Goal: Transaction & Acquisition: Purchase product/service

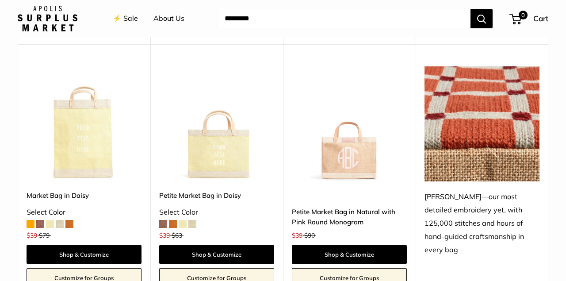
scroll to position [1380, 0]
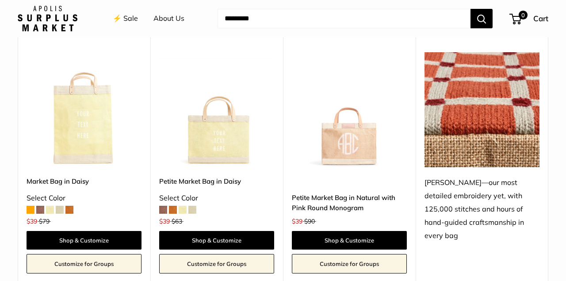
click at [0, 0] on img at bounding box center [0, 0] width 0 height 0
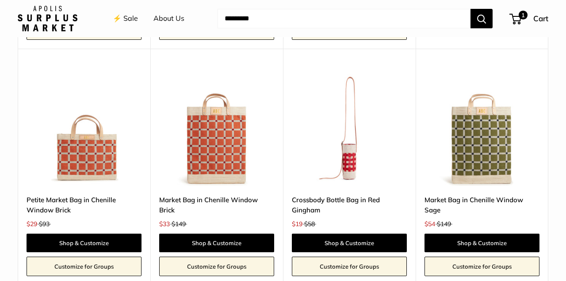
scroll to position [1614, 0]
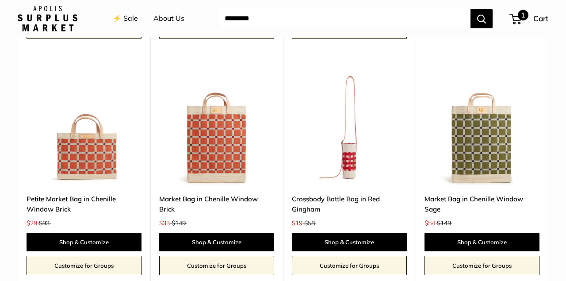
click at [517, 13] on div "1 Cart" at bounding box center [529, 18] width 38 height 14
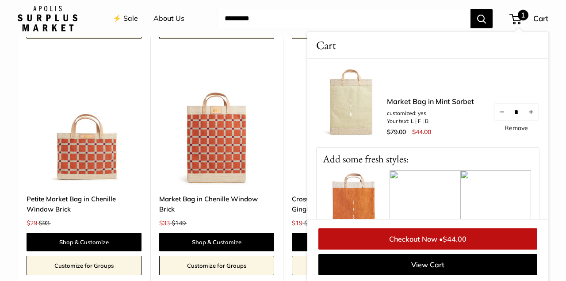
click at [414, 19] on input "Search..." at bounding box center [344, 18] width 253 height 19
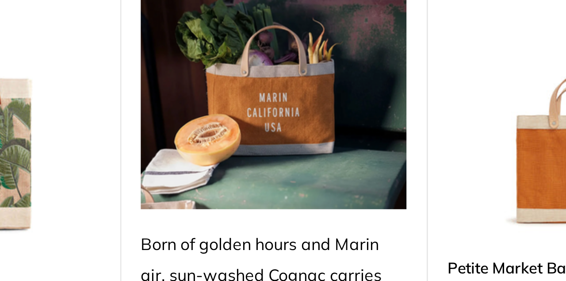
scroll to position [871, 0]
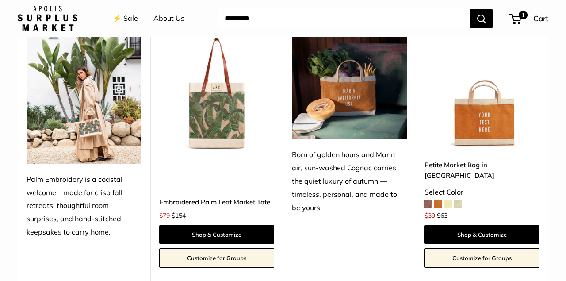
click at [360, 98] on img at bounding box center [349, 87] width 115 height 103
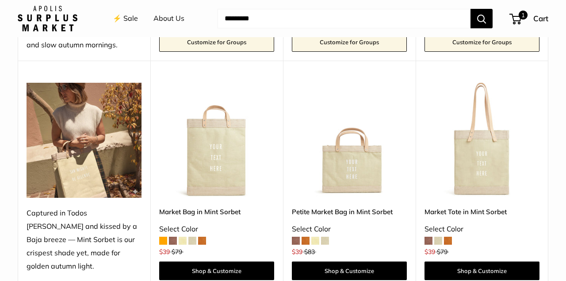
scroll to position [572, 0]
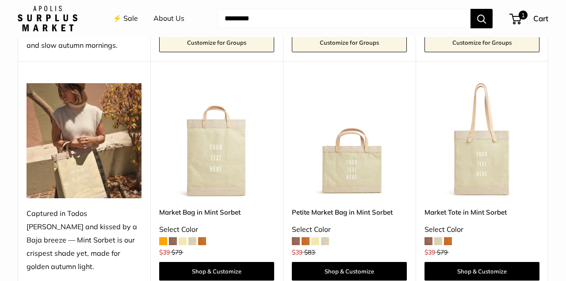
click at [0, 0] on img at bounding box center [0, 0] width 0 height 0
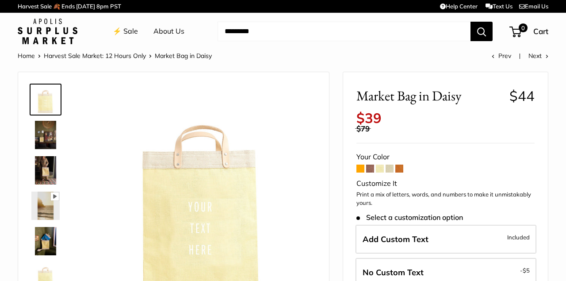
click at [394, 165] on span at bounding box center [390, 169] width 8 height 8
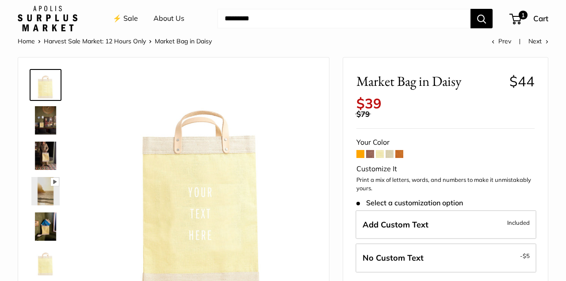
scroll to position [15, 0]
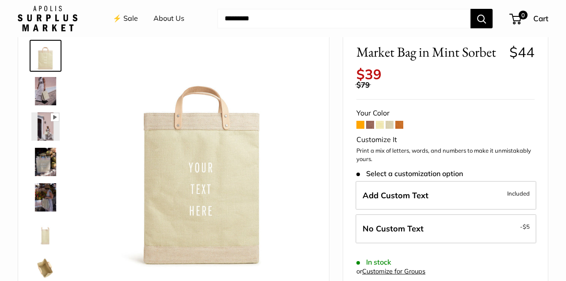
scroll to position [69, 0]
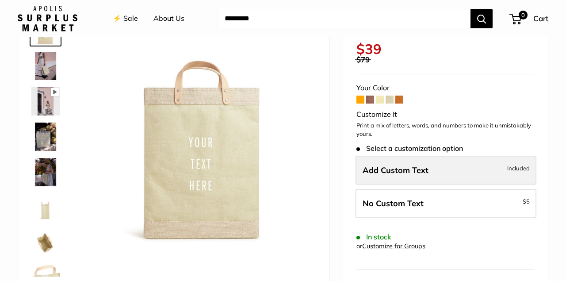
click at [443, 161] on label "Add Custom Text Included" at bounding box center [446, 170] width 181 height 29
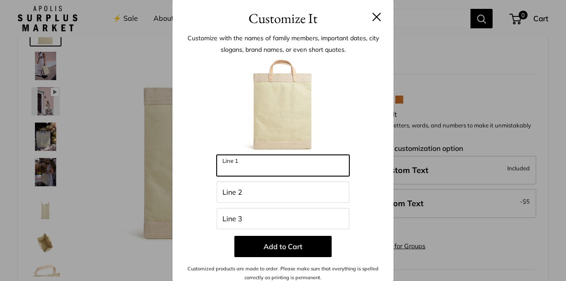
click at [305, 167] on input "Line 1" at bounding box center [283, 165] width 133 height 21
type input "*"
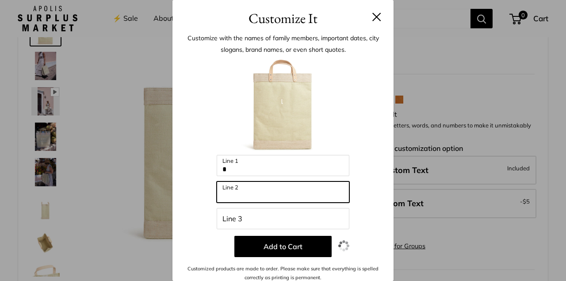
click at [280, 194] on input "Line 2" at bounding box center [283, 191] width 133 height 21
type input "*"
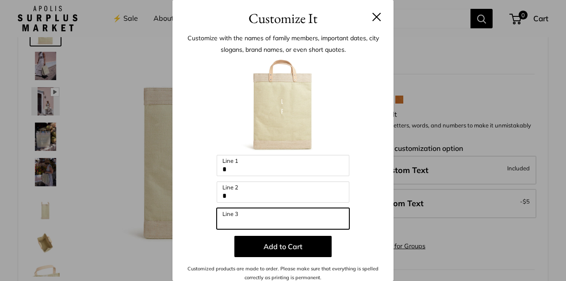
click at [270, 218] on input "Line 3" at bounding box center [283, 218] width 133 height 21
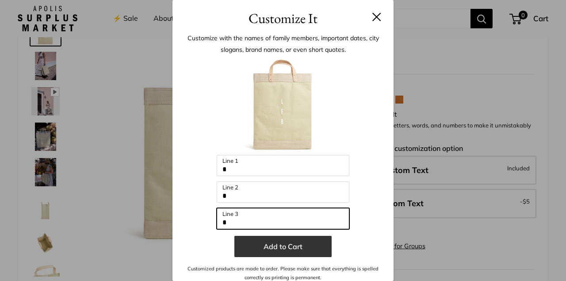
type input "*"
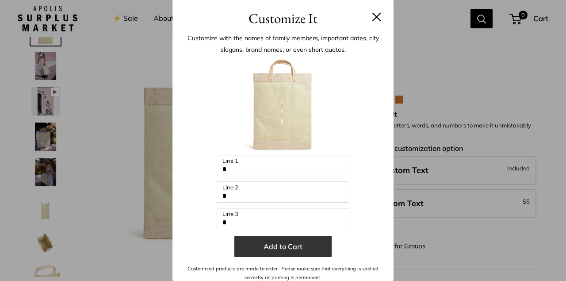
click at [303, 243] on button "Add to Cart" at bounding box center [282, 246] width 97 height 21
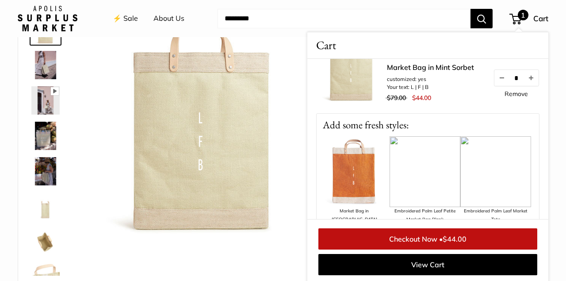
scroll to position [70, 0]
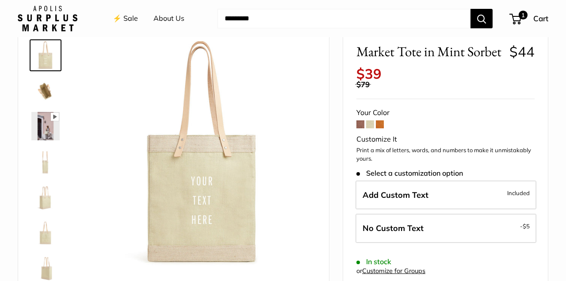
scroll to position [39, 0]
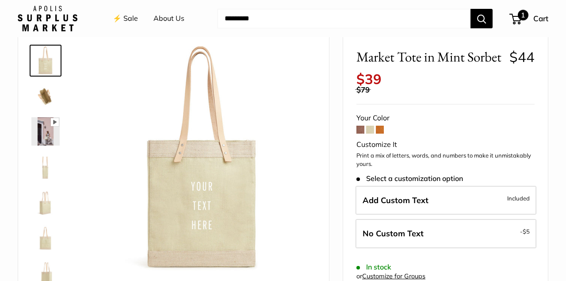
click at [519, 20] on span "1" at bounding box center [515, 19] width 12 height 11
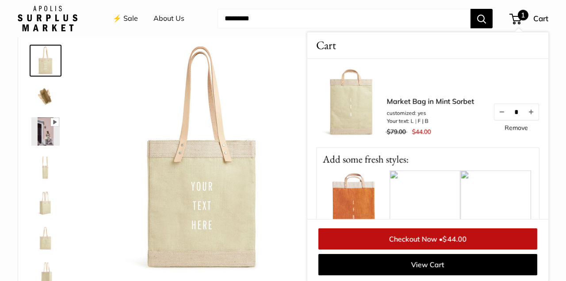
click at [517, 127] on link "Remove" at bounding box center [516, 128] width 23 height 6
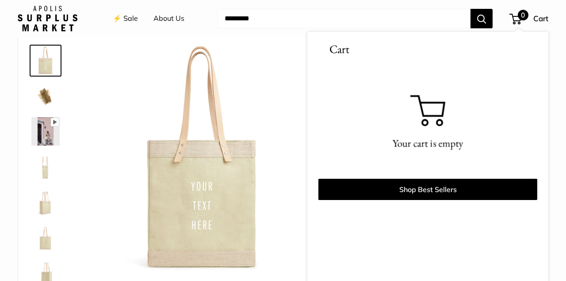
scroll to position [87, 0]
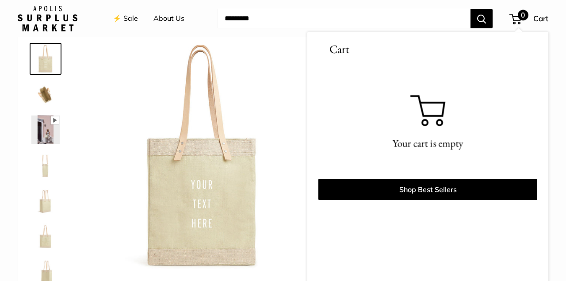
click at [275, 51] on img at bounding box center [202, 158] width 227 height 227
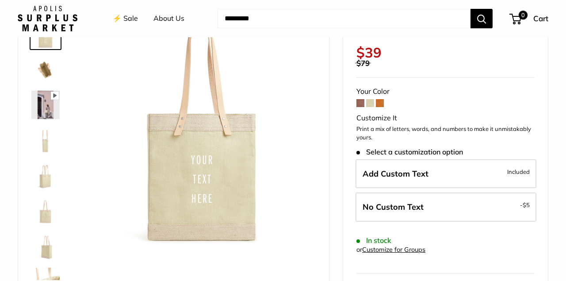
scroll to position [67, 0]
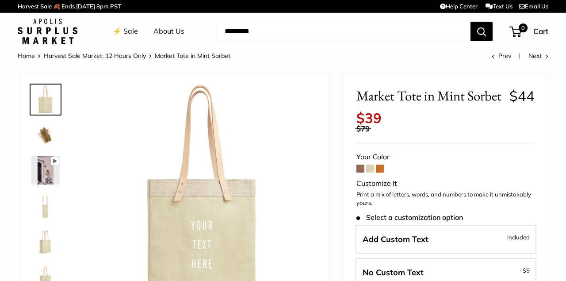
click at [165, 30] on link "About Us" at bounding box center [168, 31] width 31 height 13
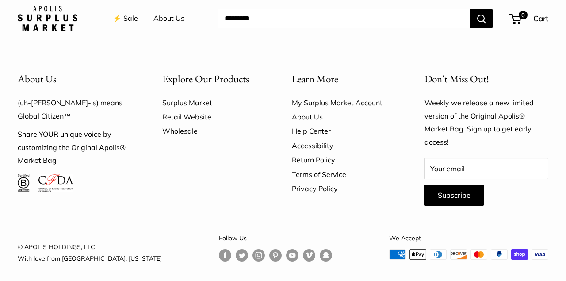
scroll to position [1839, 0]
